Goal: Task Accomplishment & Management: Manage account settings

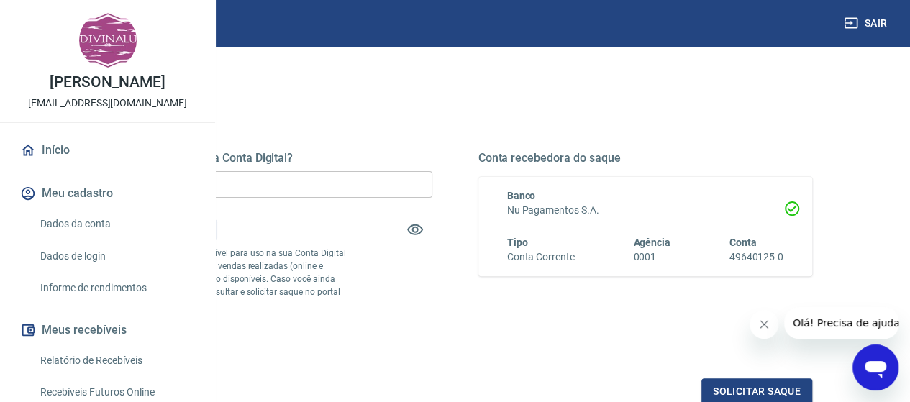
scroll to position [144, 0]
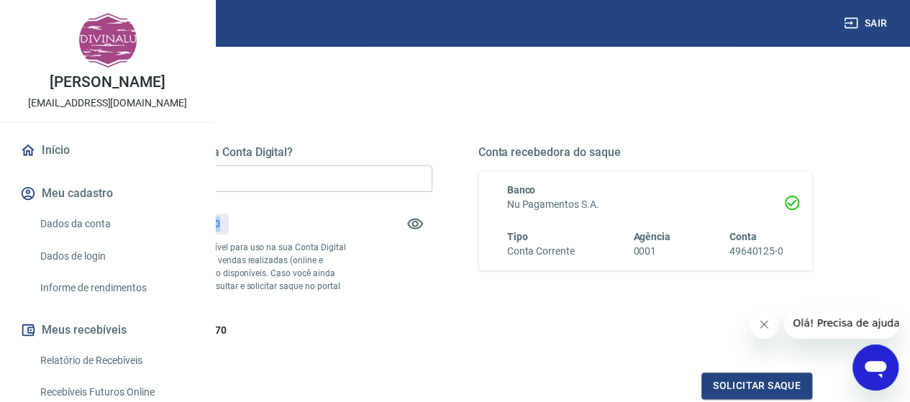
drag, startPoint x: 400, startPoint y: 225, endPoint x: 430, endPoint y: 229, distance: 30.4
click at [229, 229] on div "R$ 399,70" at bounding box center [197, 224] width 63 height 21
copy p "399,70"
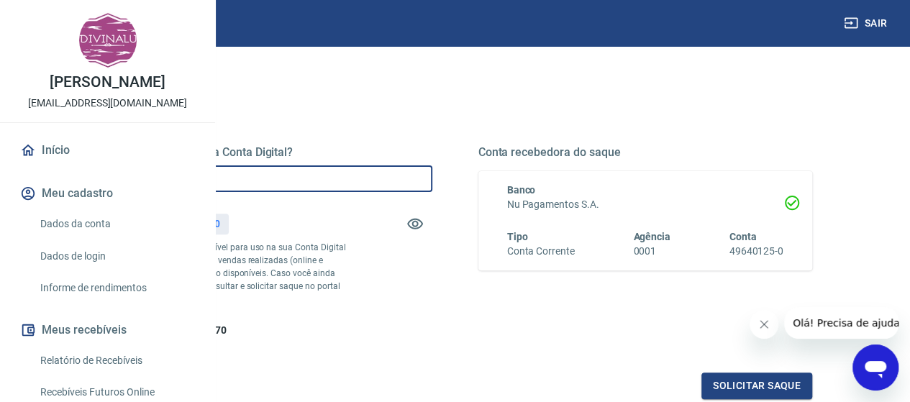
drag, startPoint x: 396, startPoint y: 181, endPoint x: 259, endPoint y: 149, distance: 140.3
click at [259, 149] on div "Quanto deseja sacar da Conta Digital? R$ 0,00 ​ Saldo total*: R$ 399,70 *Corres…" at bounding box center [455, 310] width 841 height 514
paste input "399,7"
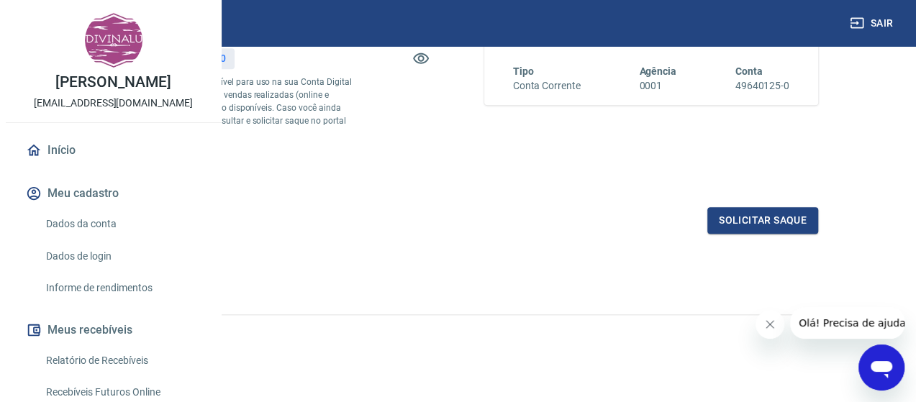
scroll to position [334, 0]
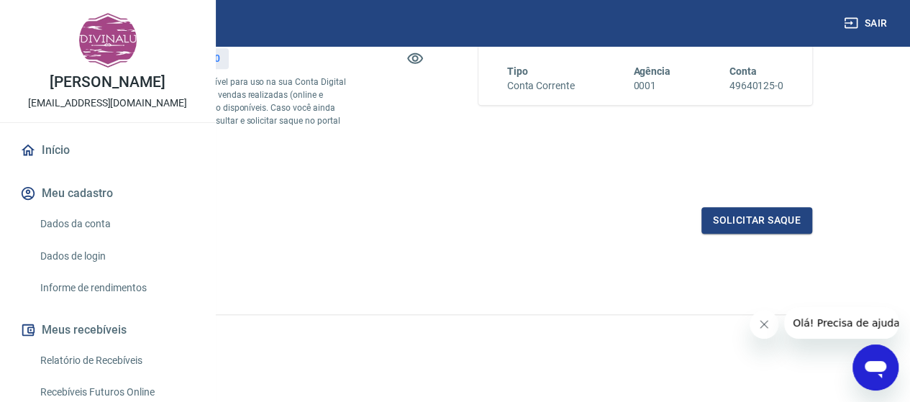
type input "R$ 399,70"
click at [739, 205] on div "Quanto deseja sacar da Conta Digital? R$ 399,70 ​ Saldo total*: R$ 399,70 *Corr…" at bounding box center [455, 89] width 714 height 288
click at [737, 211] on button "Solicitar saque" at bounding box center [756, 220] width 111 height 27
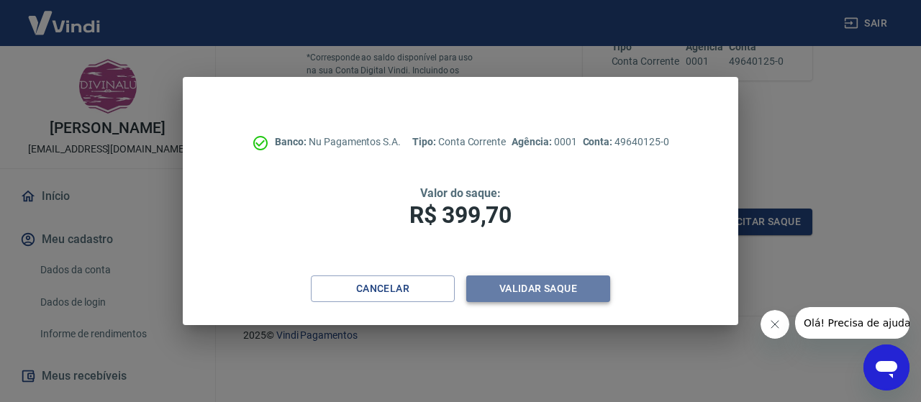
click at [532, 294] on button "Validar saque" at bounding box center [538, 288] width 144 height 27
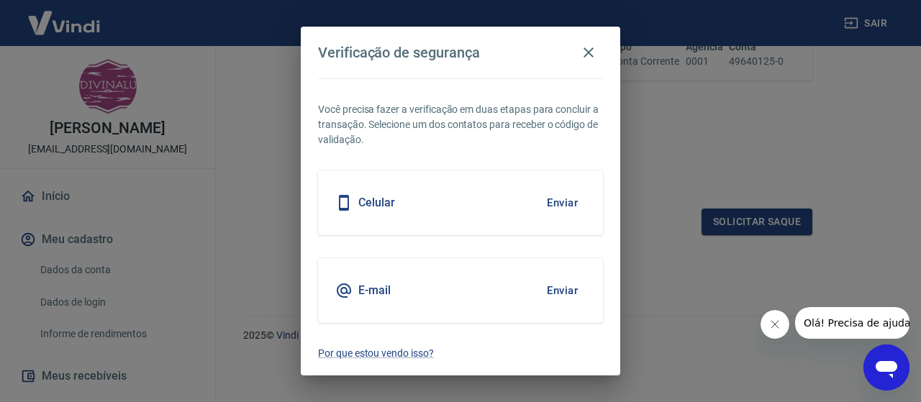
click at [371, 195] on div "Celular" at bounding box center [365, 202] width 60 height 17
click at [565, 213] on button "Enviar" at bounding box center [562, 203] width 47 height 30
click at [566, 202] on button "Enviar" at bounding box center [562, 203] width 47 height 30
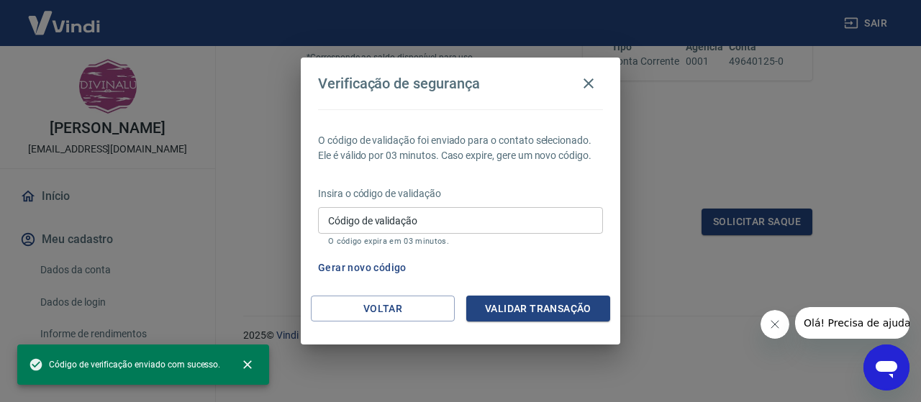
click at [427, 231] on input "Código de validação" at bounding box center [460, 220] width 285 height 27
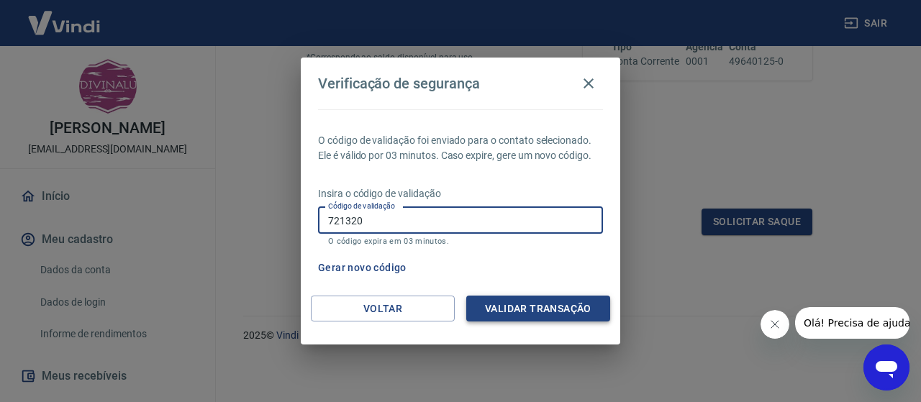
type input "721320"
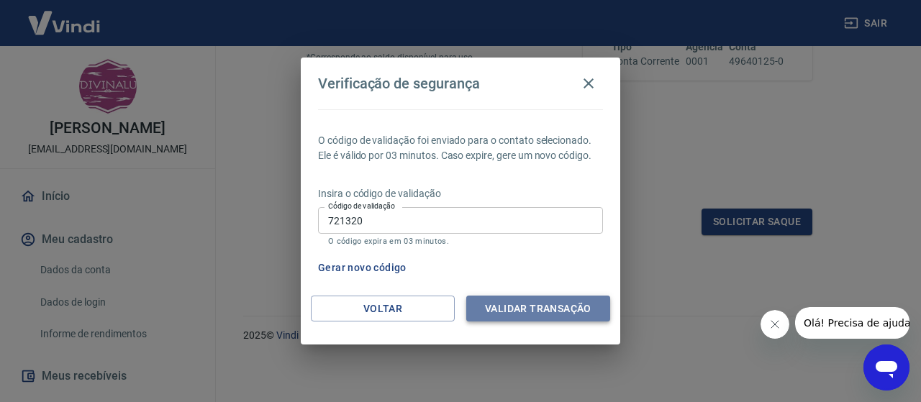
click at [502, 316] on button "Validar transação" at bounding box center [538, 309] width 144 height 27
